Goal: Information Seeking & Learning: Check status

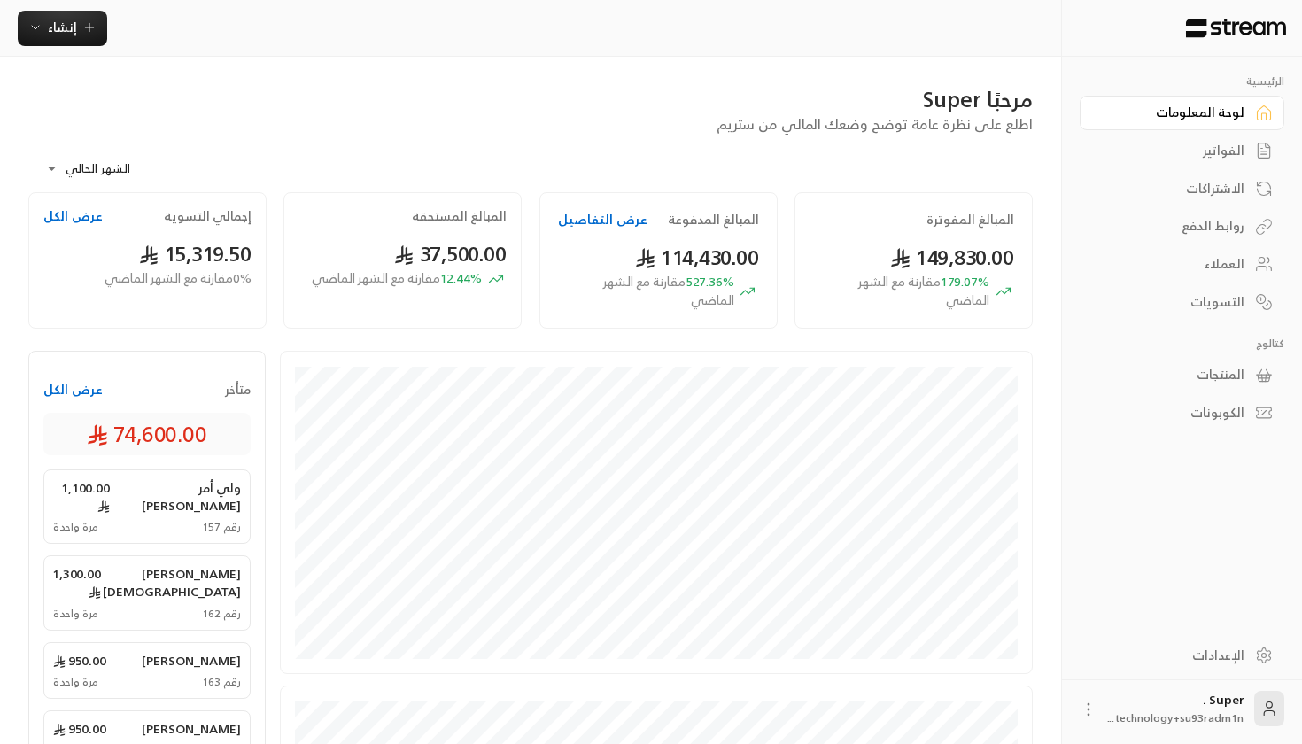
click at [1224, 224] on div "روابط الدفع" at bounding box center [1173, 226] width 143 height 18
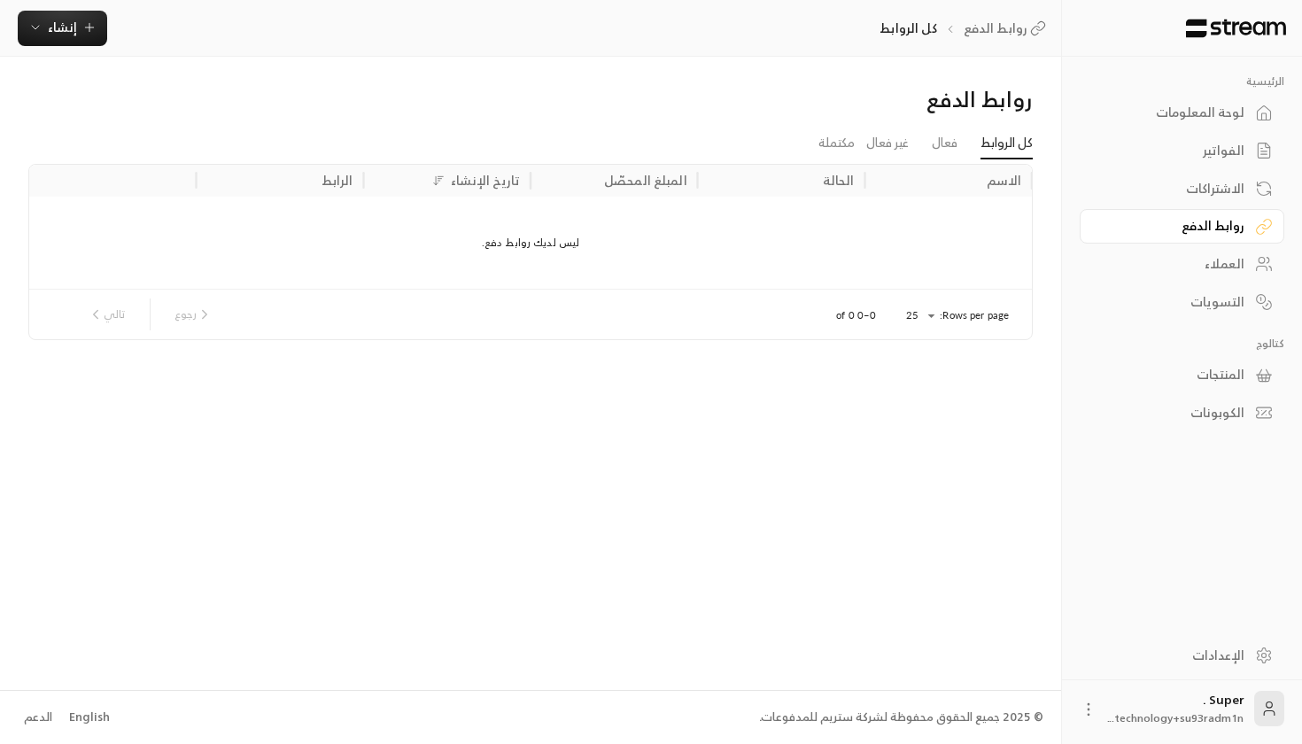
click at [1198, 269] on div "العملاء" at bounding box center [1173, 264] width 143 height 18
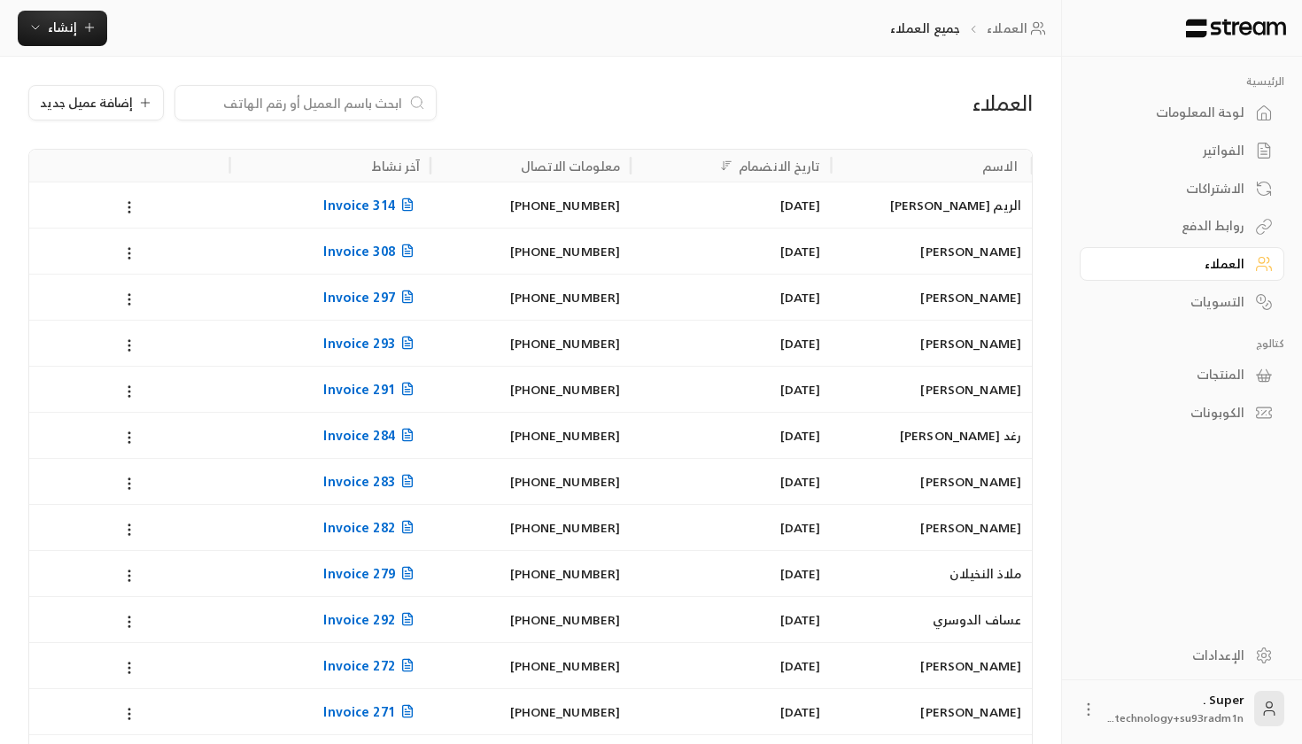
click at [314, 102] on input at bounding box center [294, 102] width 216 height 19
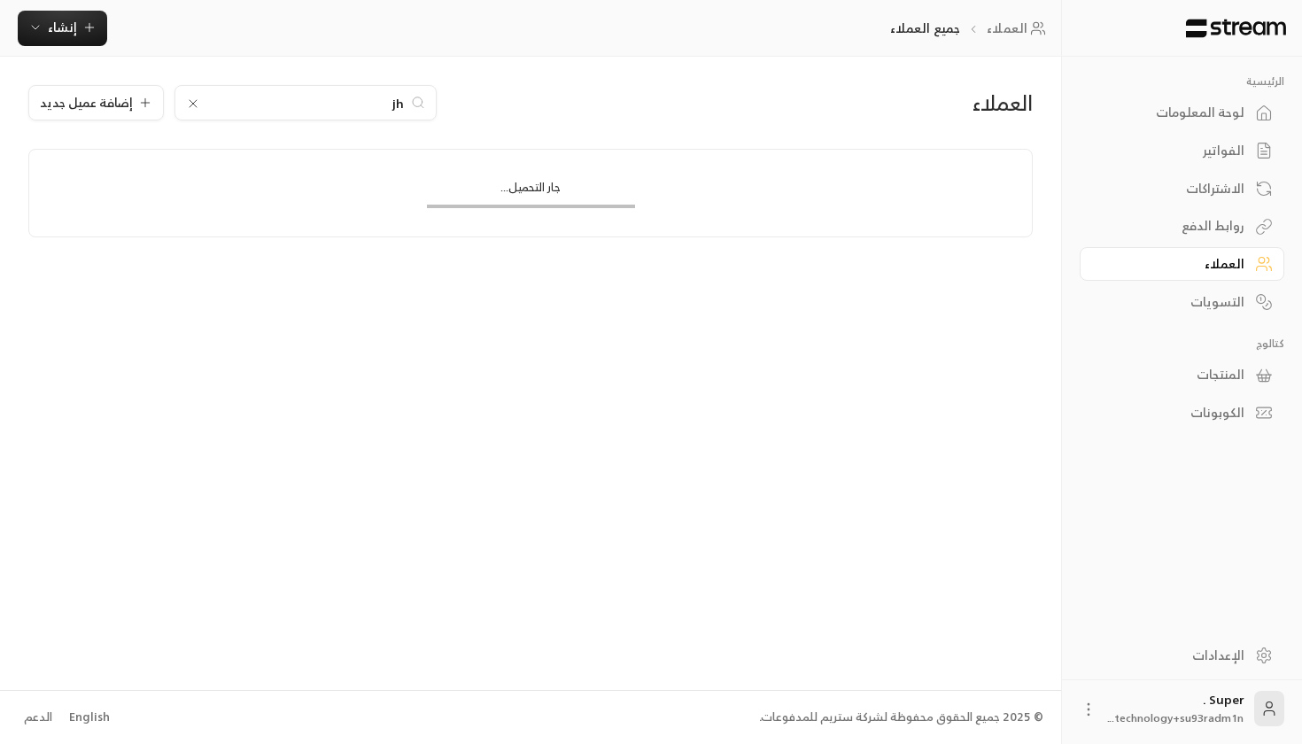
type input "j"
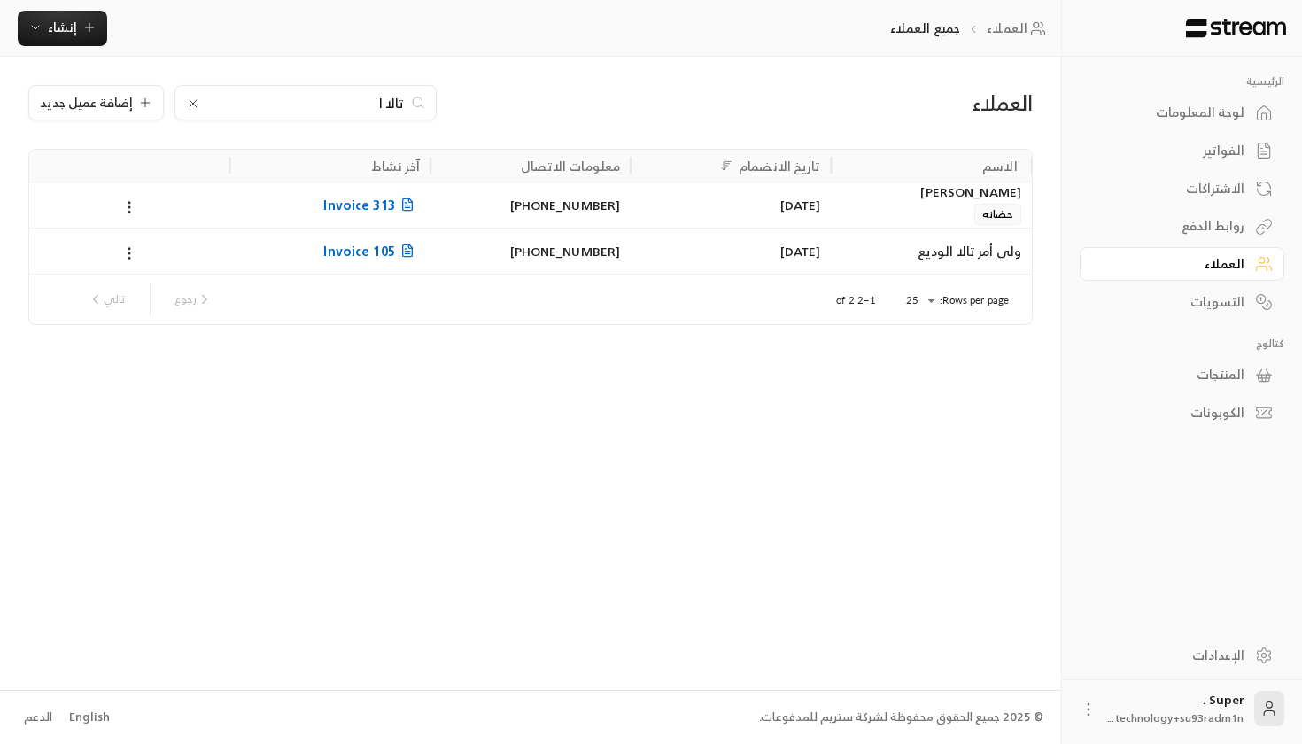
type input "تالا ا"
click at [515, 209] on div "[PHONE_NUMBER]" at bounding box center [530, 205] width 179 height 45
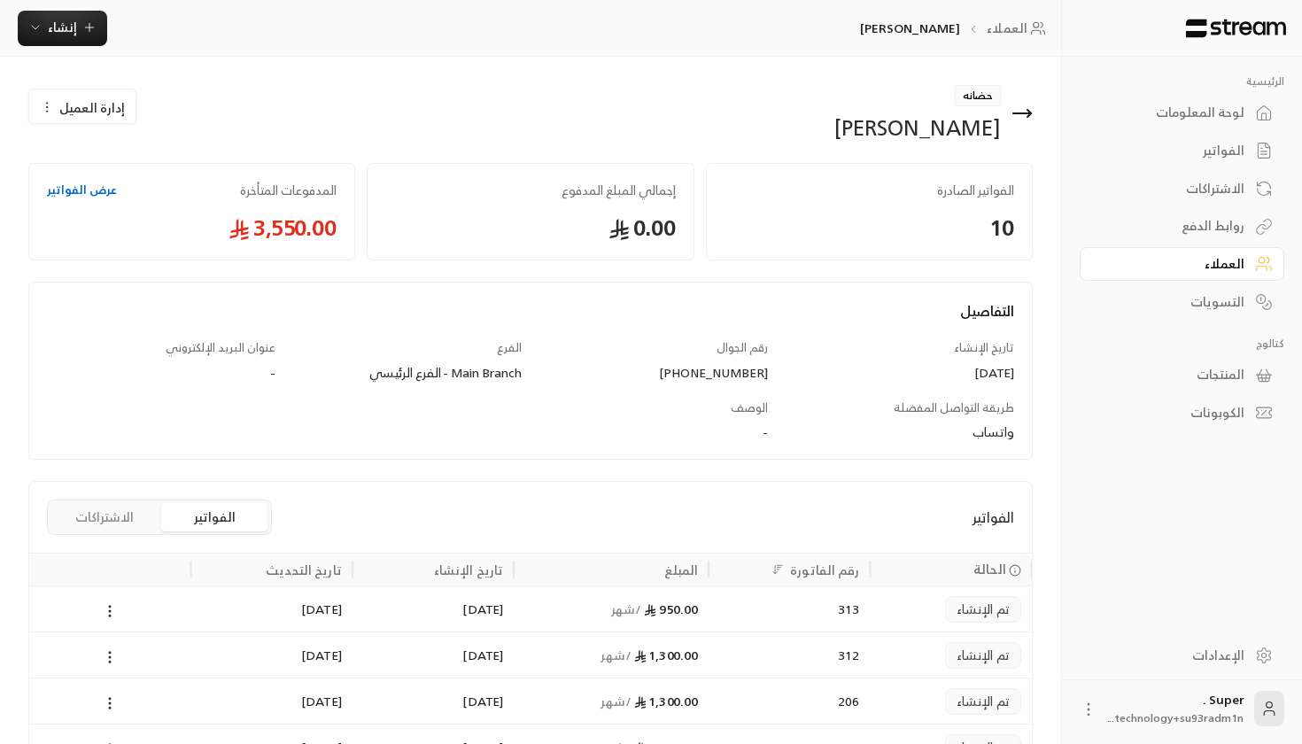
drag, startPoint x: 675, startPoint y: 371, endPoint x: 768, endPoint y: 381, distance: 93.5
click at [768, 381] on div "[PHONE_NUMBER]" at bounding box center [654, 373] width 229 height 18
click at [1030, 111] on icon at bounding box center [1022, 113] width 21 height 21
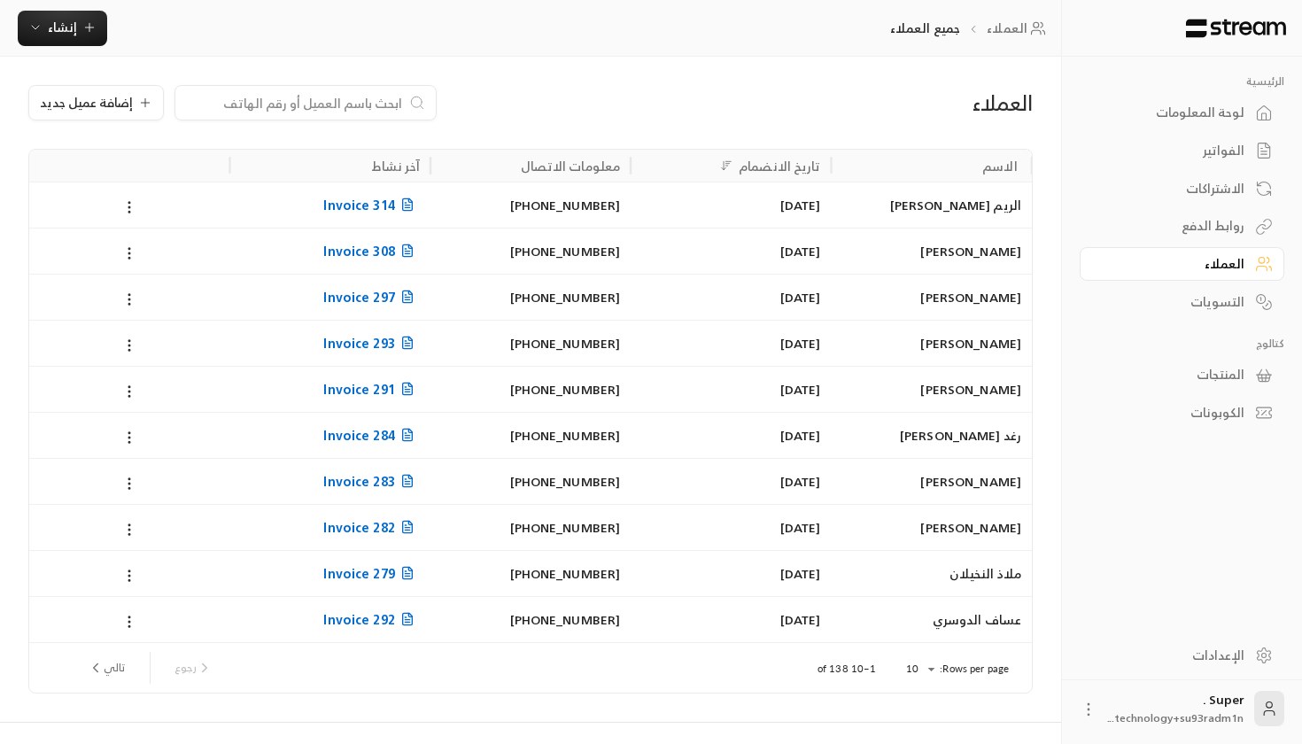
click at [338, 97] on input at bounding box center [294, 102] width 216 height 19
type input "j"
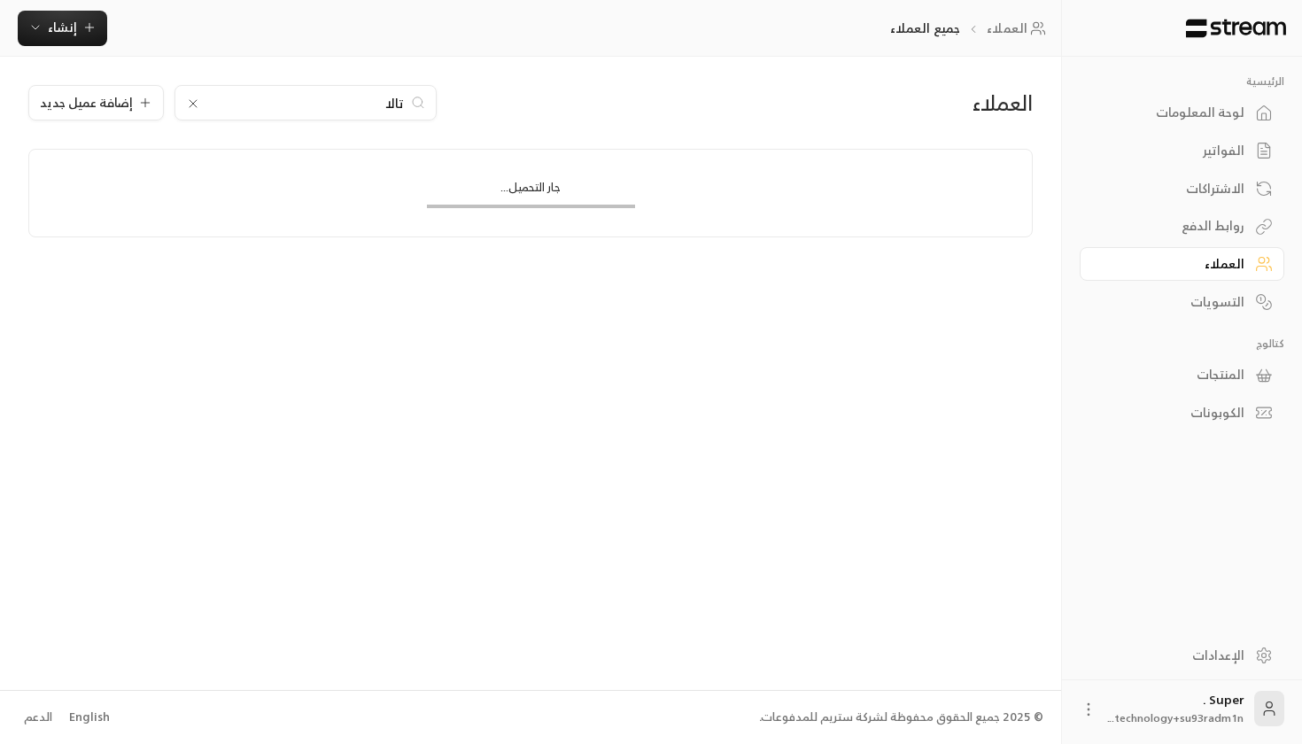
type input "تالا"
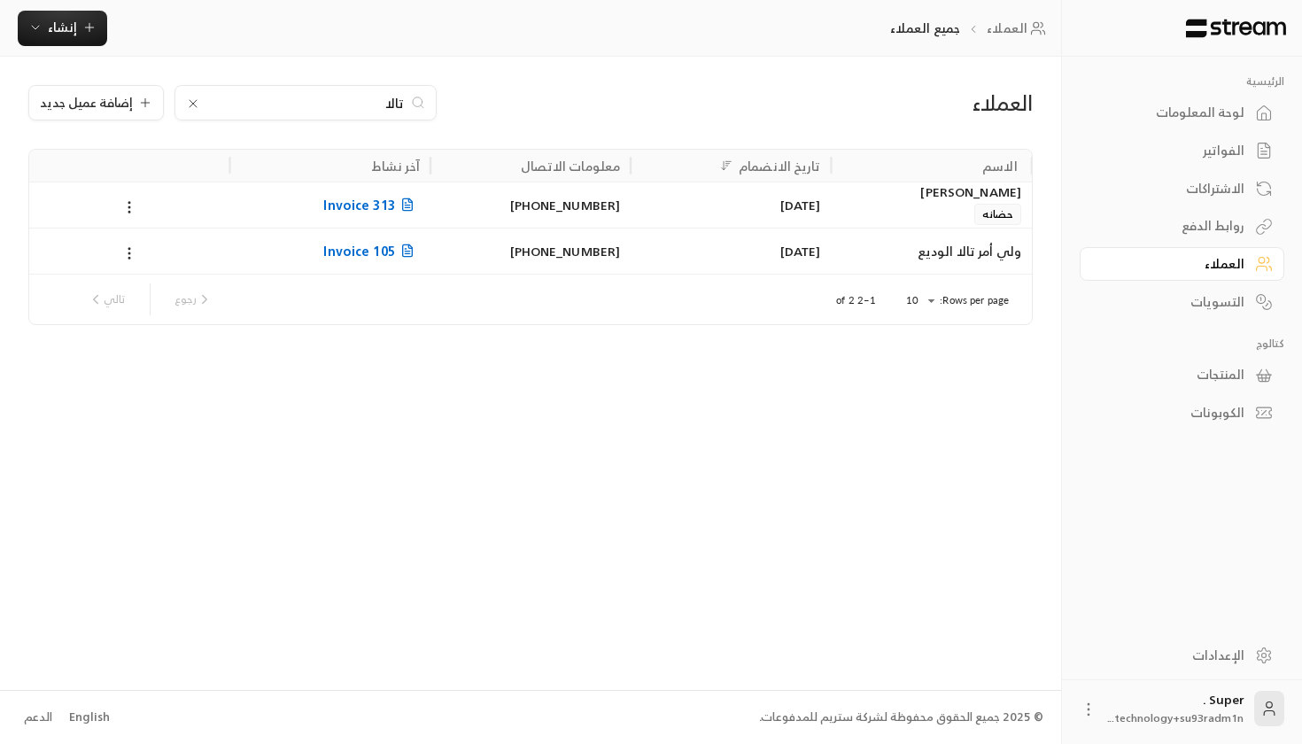
click at [636, 197] on div "[DATE]" at bounding box center [731, 205] width 200 height 46
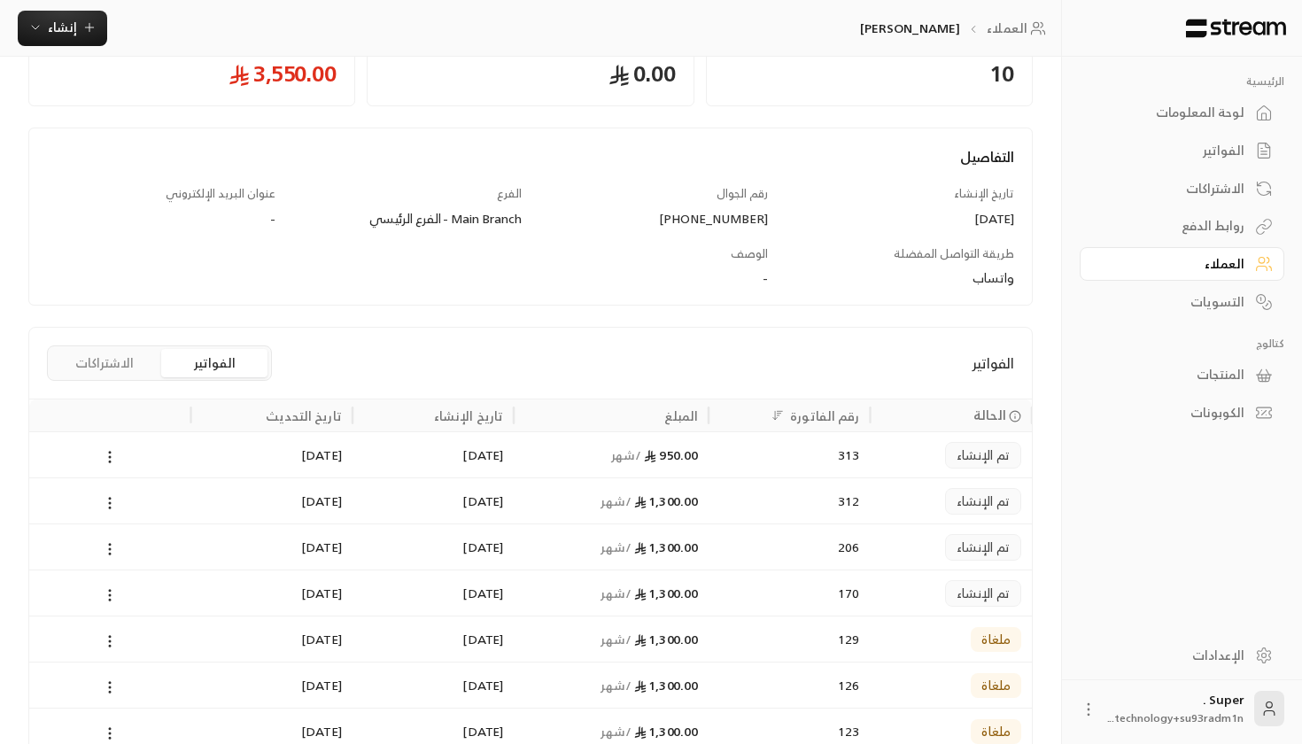
scroll to position [159, 0]
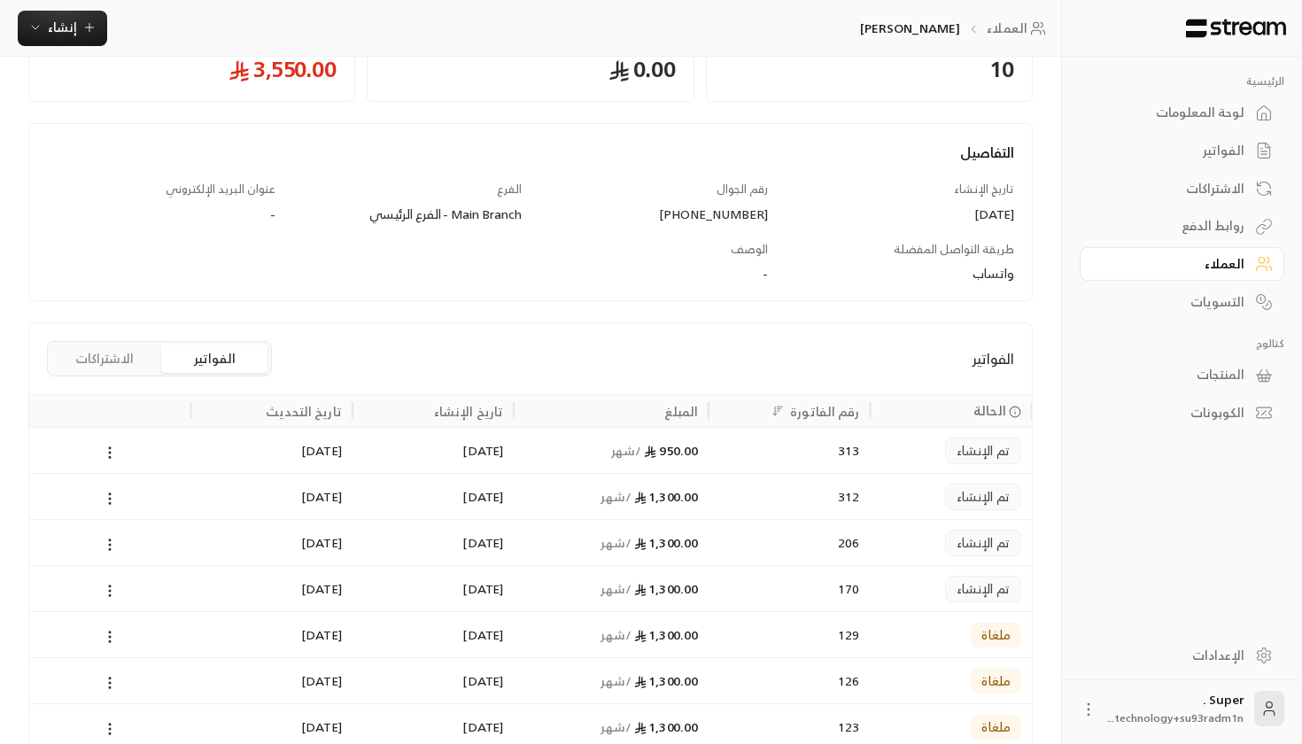
click at [523, 443] on div "950.00 / شهر" at bounding box center [611, 450] width 195 height 46
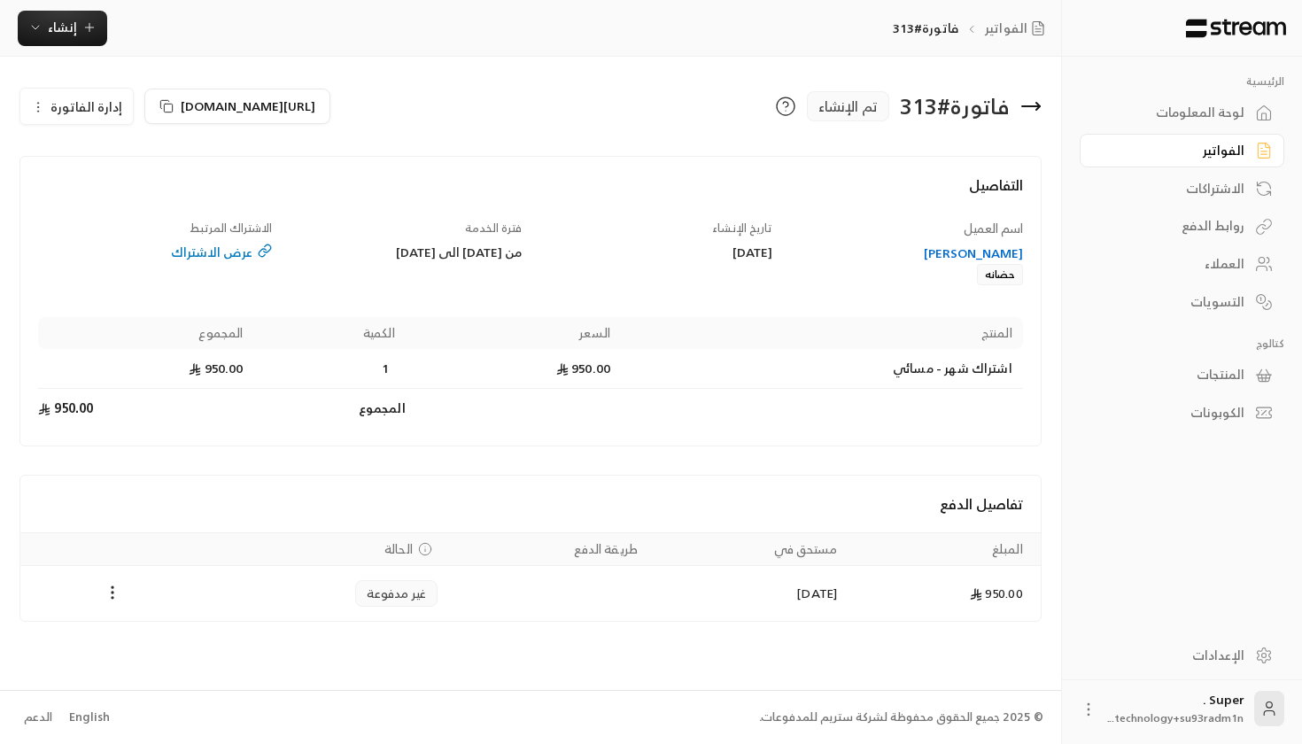
click at [232, 247] on div "عرض الاشتراك" at bounding box center [154, 253] width 233 height 18
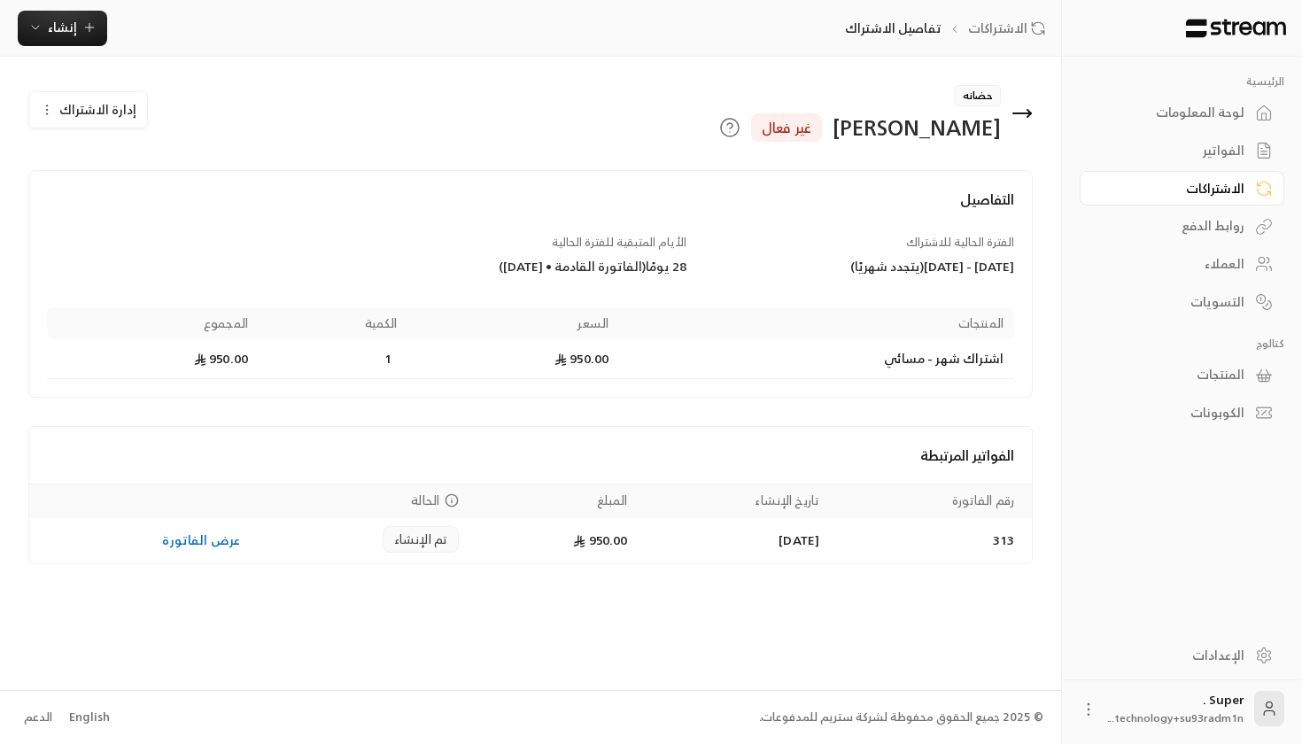
click at [1035, 116] on div "حضانه [PERSON_NAME] غير فعال" at bounding box center [701, 113] width 681 height 57
click at [1019, 107] on icon at bounding box center [1022, 113] width 21 height 21
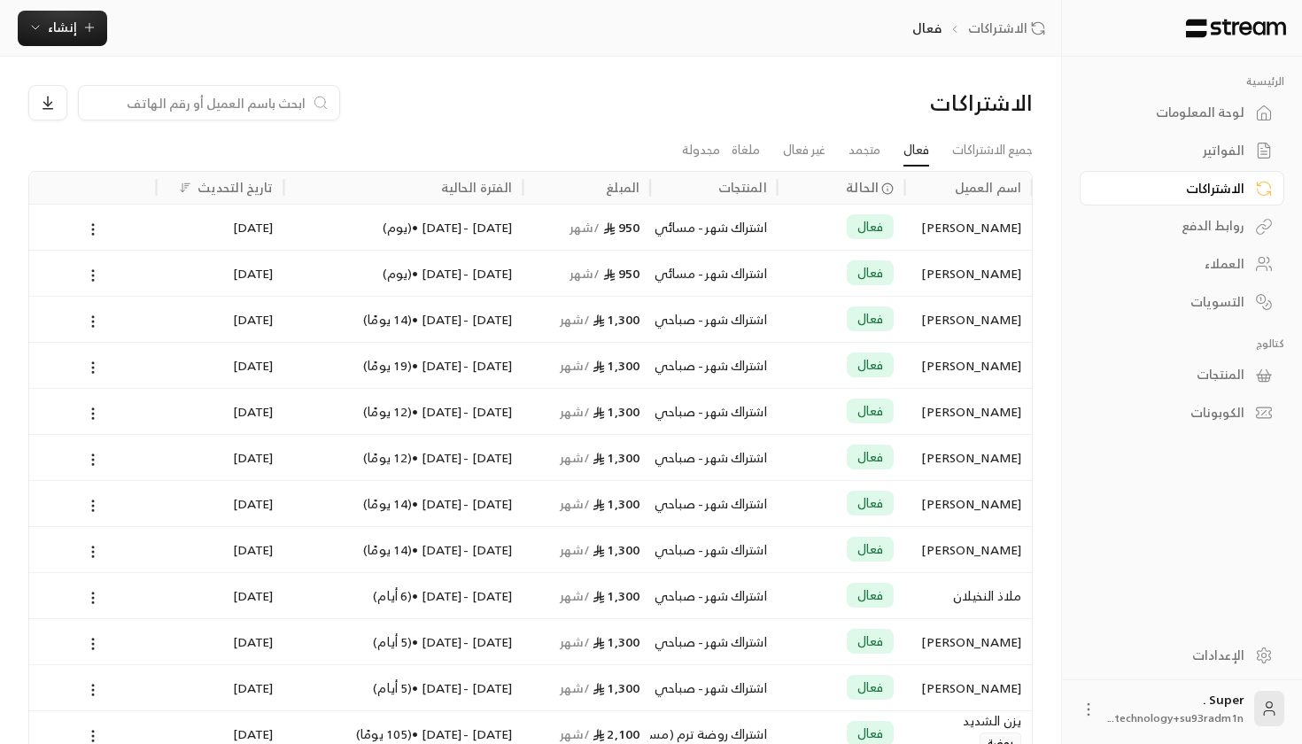
scroll to position [0, -1]
click at [165, 114] on div at bounding box center [209, 102] width 262 height 35
click at [174, 95] on input at bounding box center [197, 102] width 216 height 19
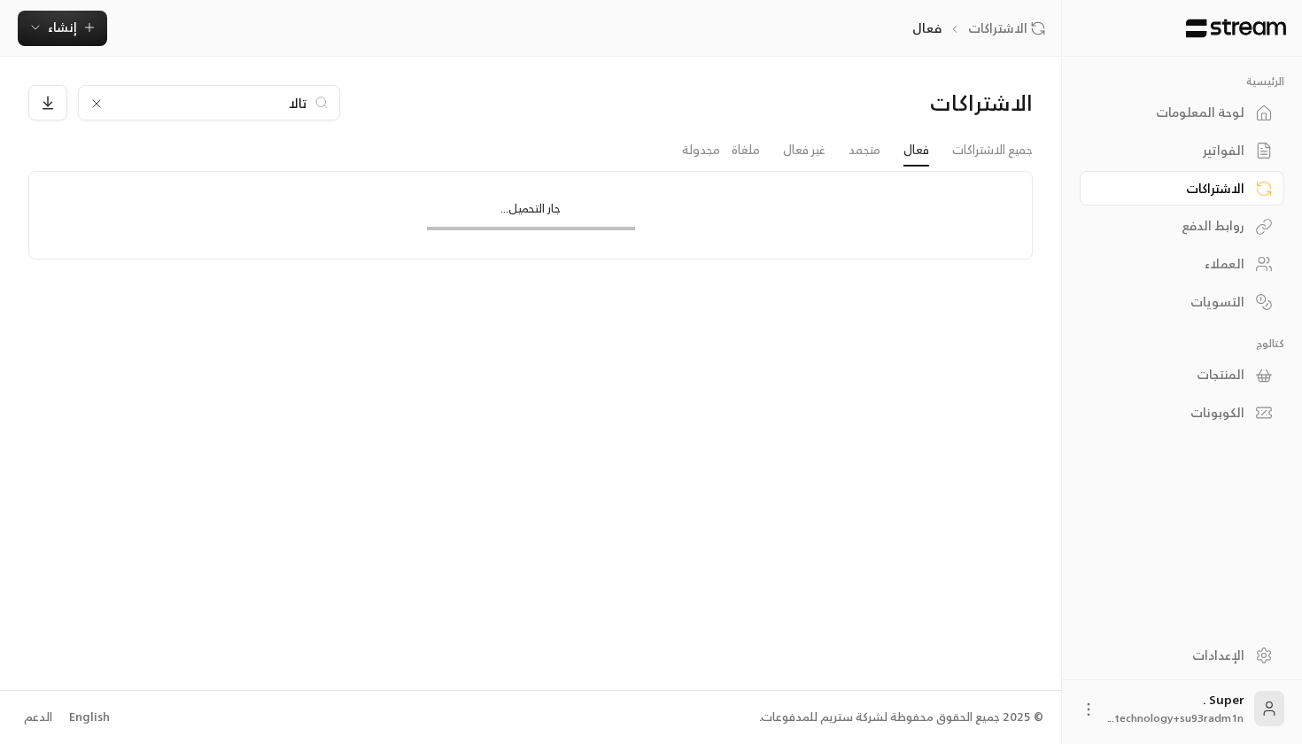
type input "تالا"
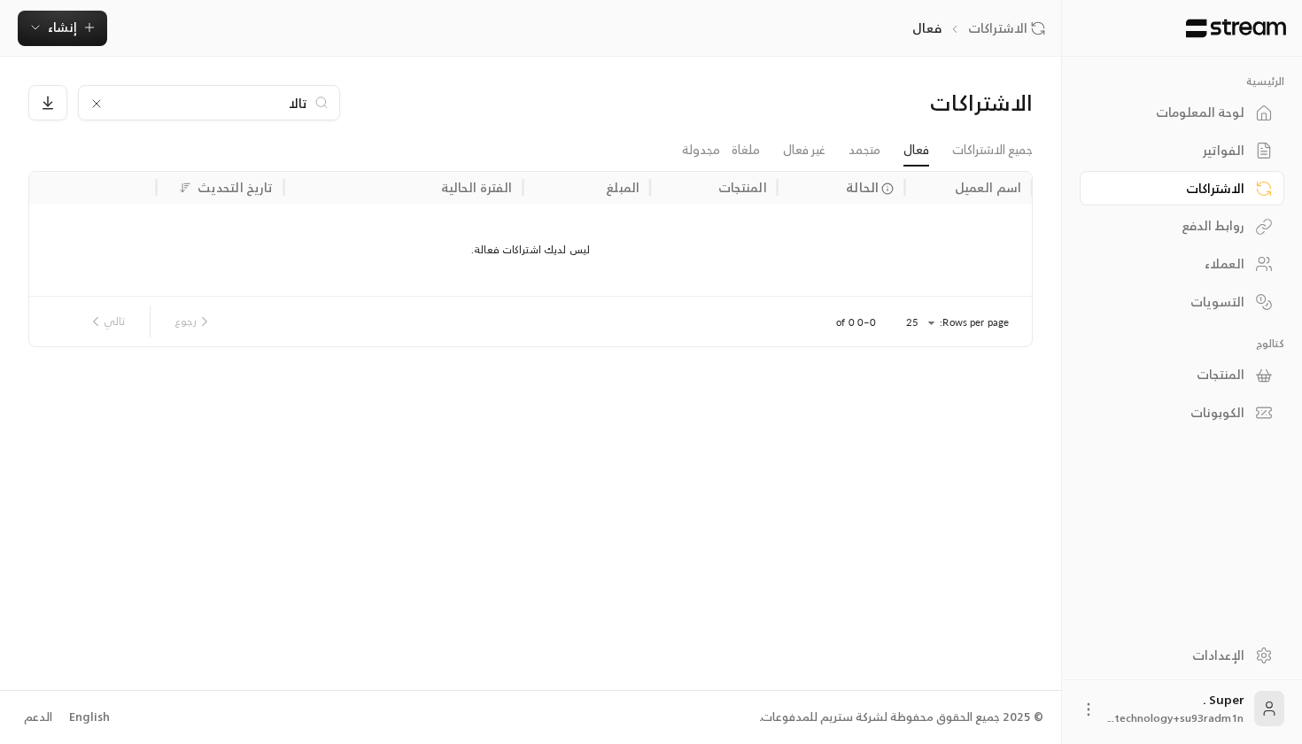
click at [268, 104] on input "تالا" at bounding box center [209, 102] width 197 height 19
click at [1009, 158] on link "جميع الاشتراكات" at bounding box center [993, 151] width 81 height 32
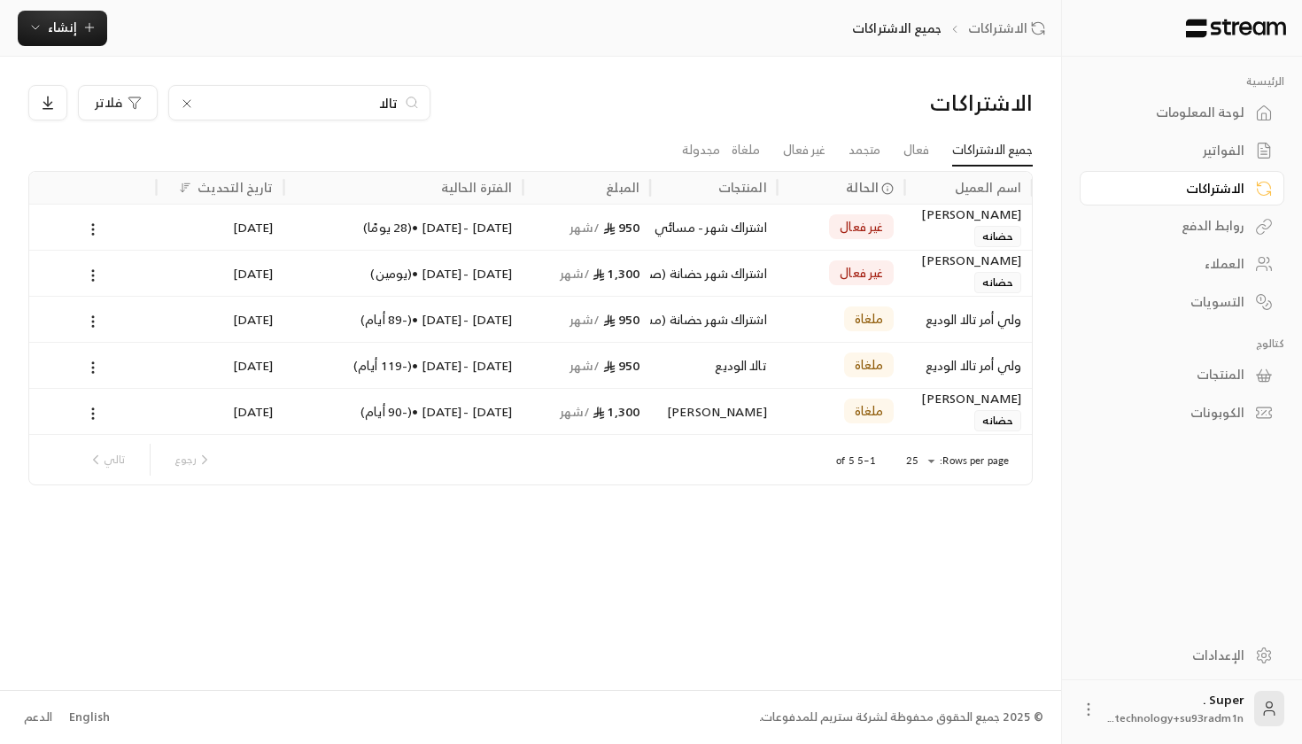
click at [358, 103] on input "تالا" at bounding box center [299, 102] width 197 height 19
click at [591, 223] on span "/ شهر" at bounding box center [585, 227] width 31 height 22
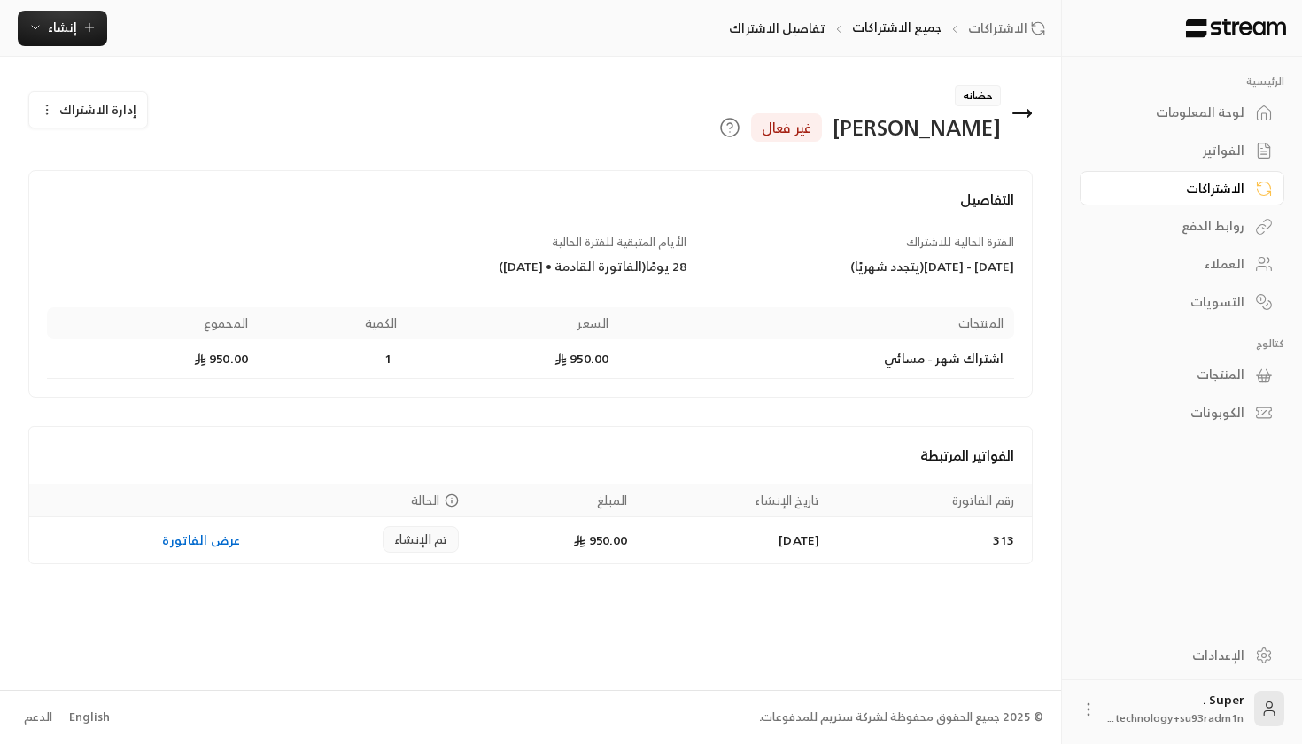
click at [1028, 99] on div "حضانه [PERSON_NAME] غير فعال" at bounding box center [701, 113] width 681 height 57
click at [1028, 113] on icon at bounding box center [1023, 113] width 18 height 0
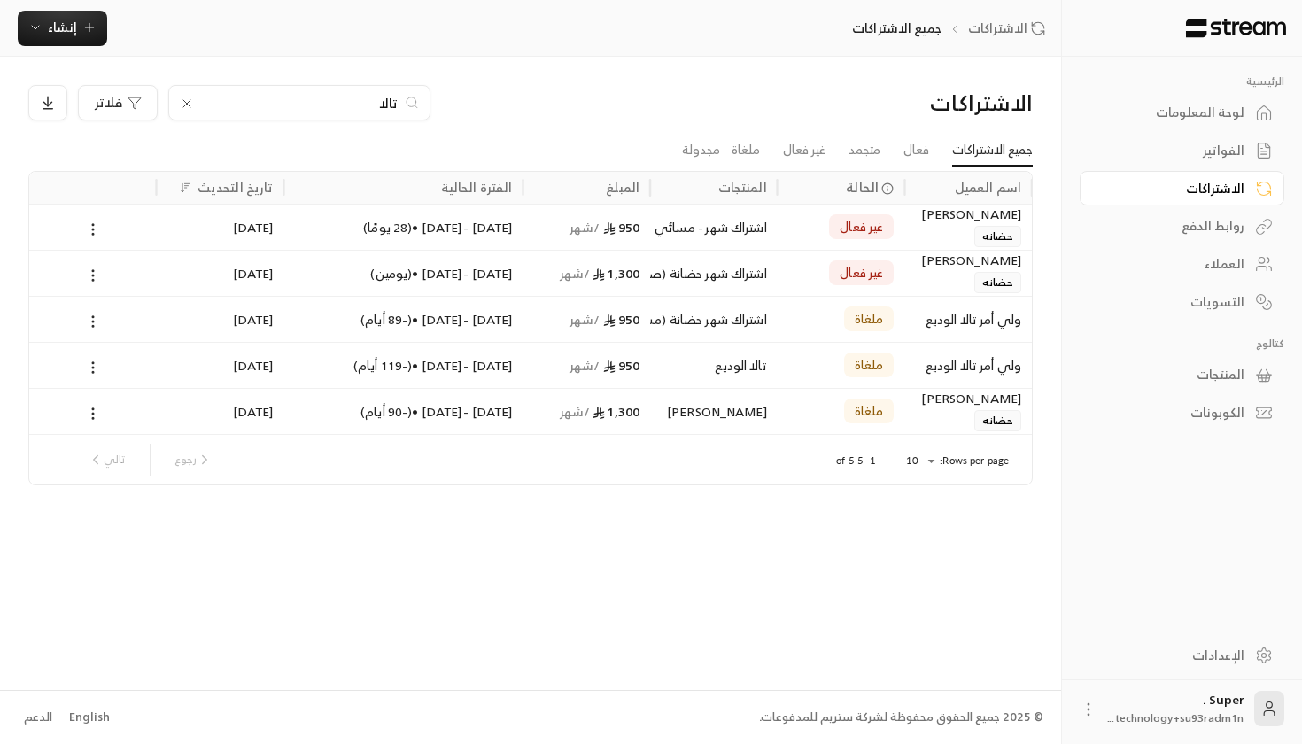
click at [991, 143] on link "جميع الاشتراكات" at bounding box center [993, 151] width 81 height 32
click at [741, 278] on div "اشتراك شهر حضانة (صباحي)" at bounding box center [714, 273] width 106 height 45
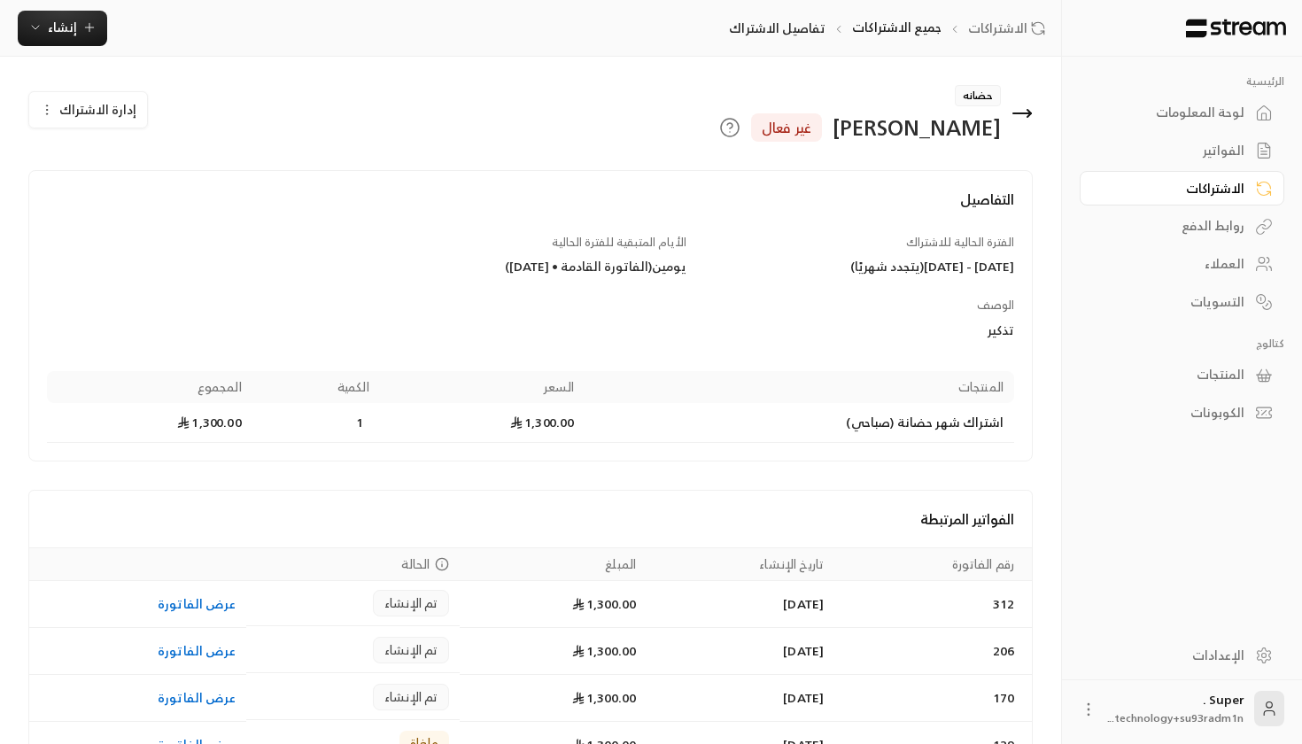
click at [1011, 124] on div "حضانه [PERSON_NAME] غير فعال" at bounding box center [701, 113] width 681 height 57
click at [1019, 120] on icon at bounding box center [1022, 113] width 21 height 21
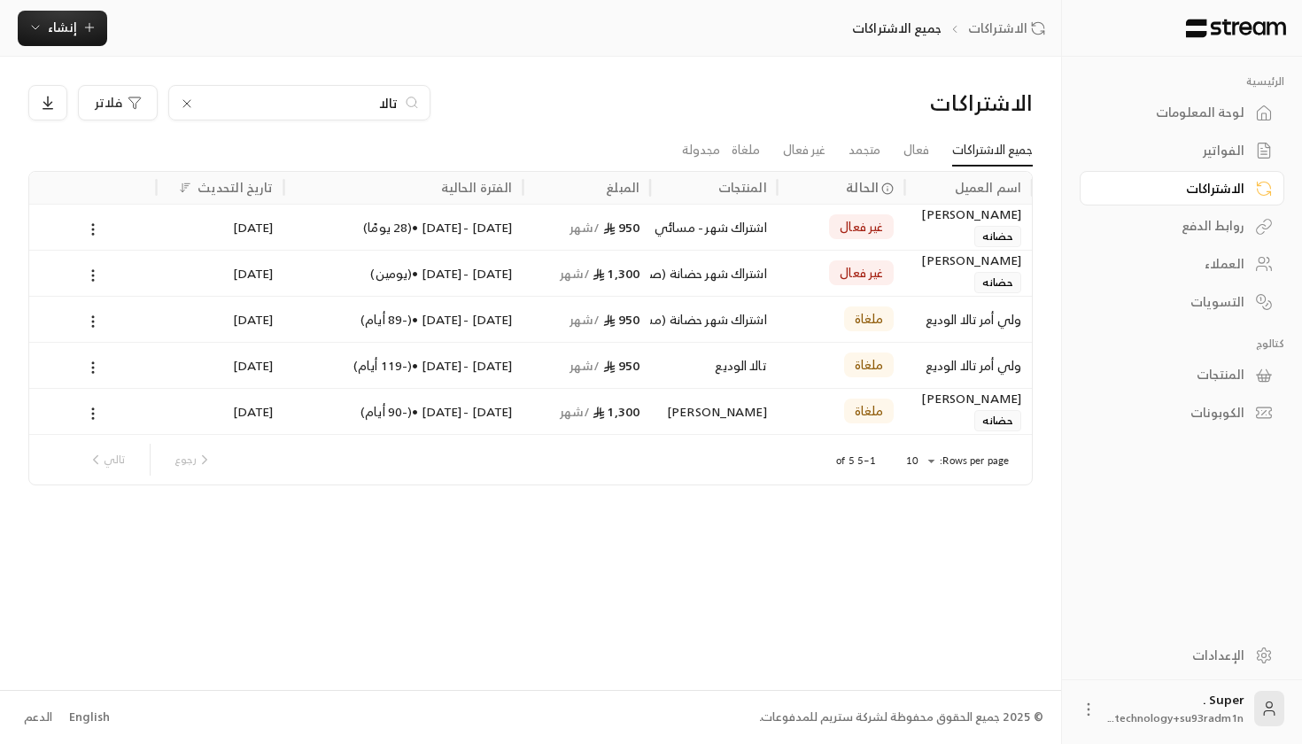
click at [758, 228] on div "اشتراك شهر - مسائي" at bounding box center [714, 227] width 106 height 45
